Goal: Understand process/instructions: Learn how to perform a task or action

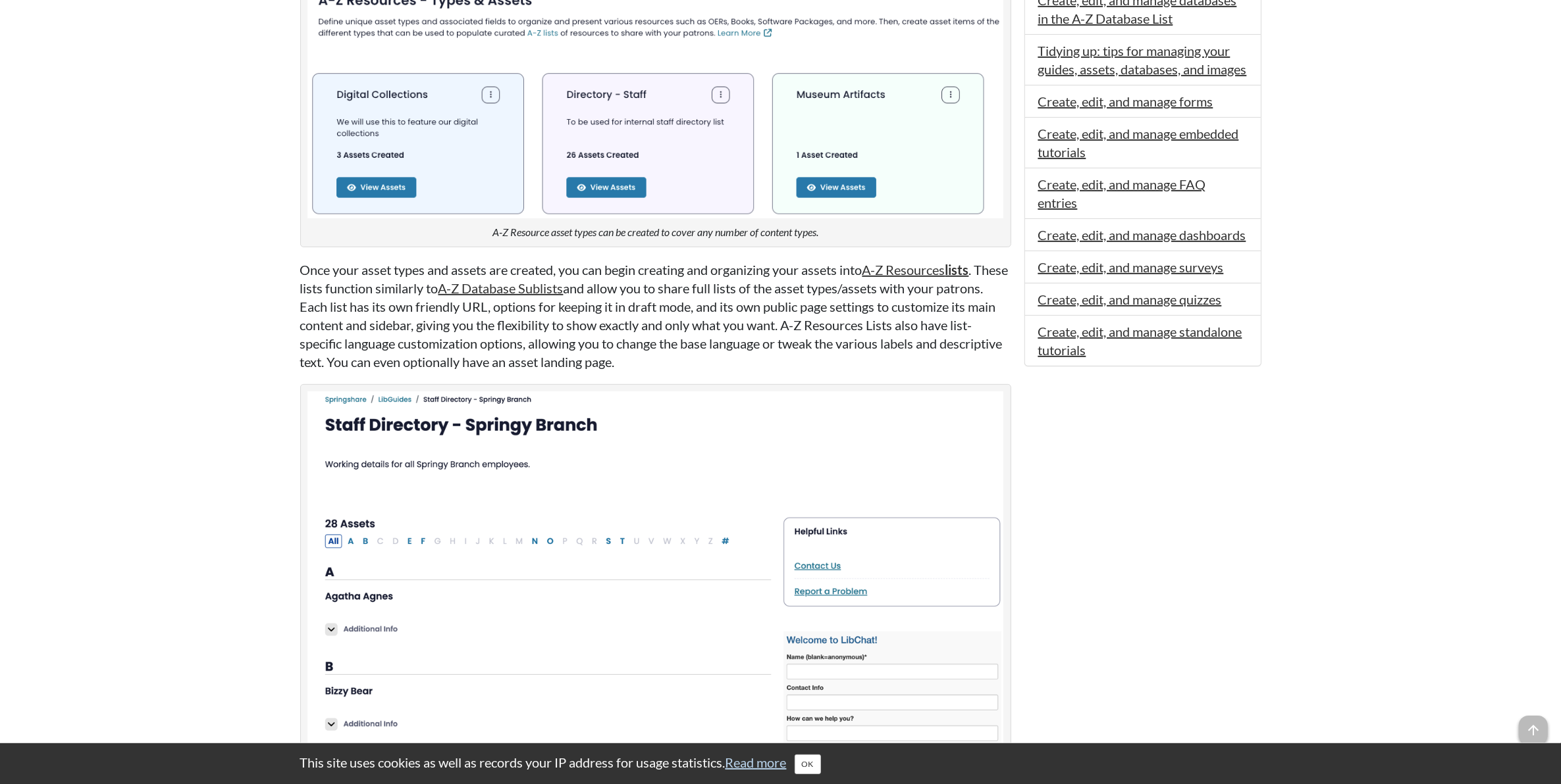
scroll to position [658, 0]
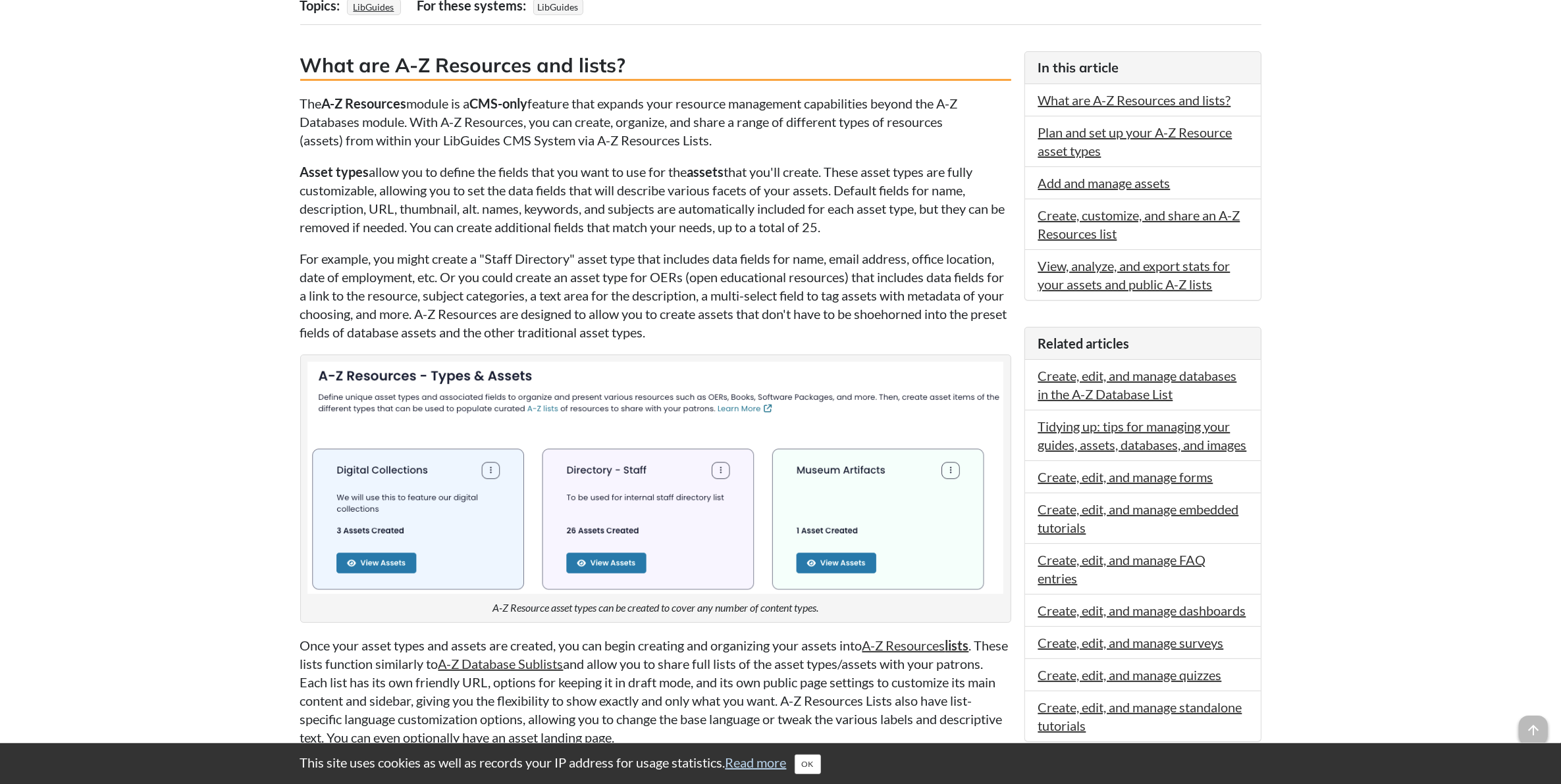
scroll to position [82, 0]
